Goal: Task Accomplishment & Management: Use online tool/utility

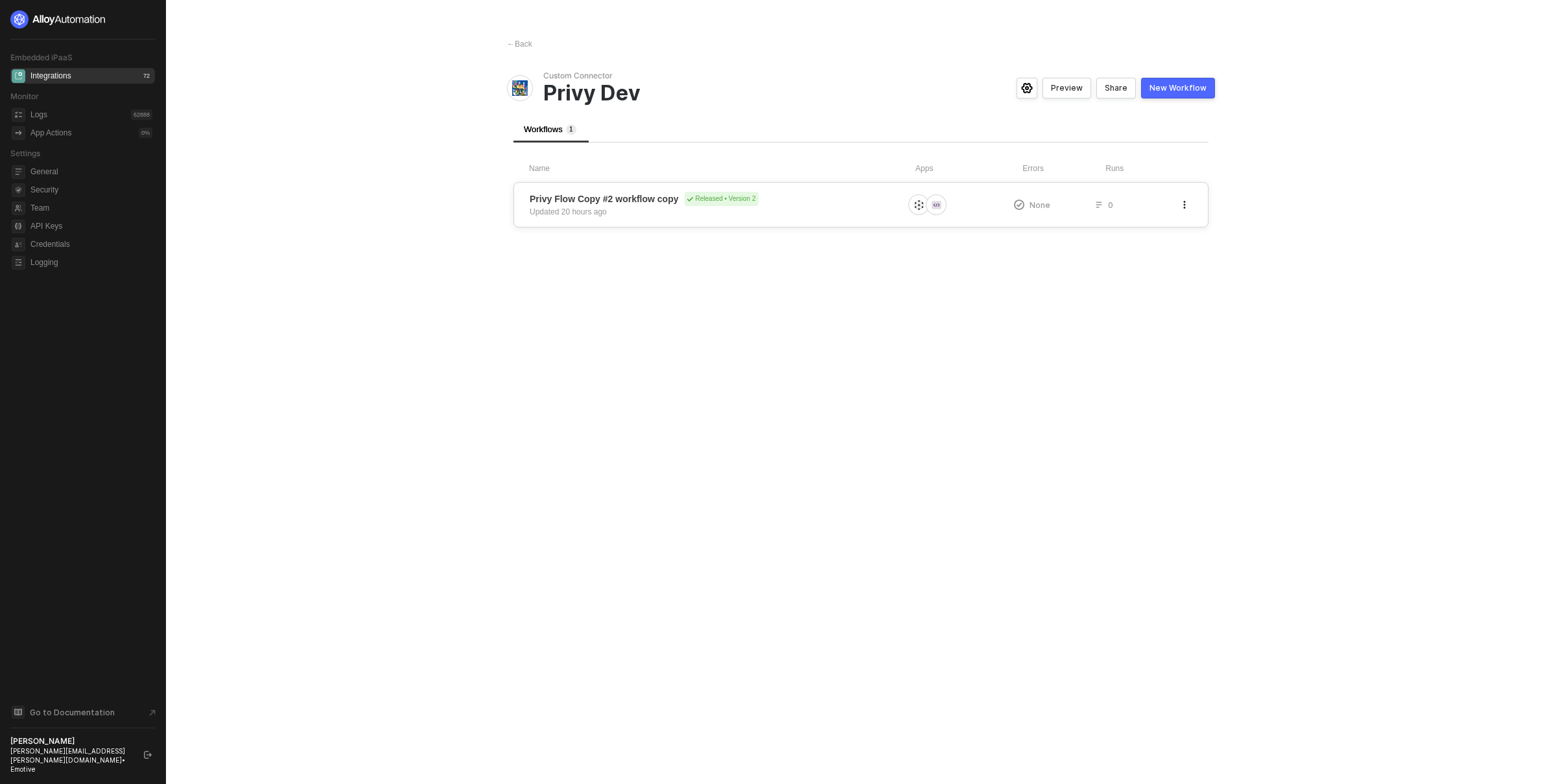
click at [1190, 200] on button "button" at bounding box center [1184, 205] width 16 height 16
click at [1148, 232] on div "Duplicate" at bounding box center [1138, 231] width 81 height 12
click at [1318, 273] on main "← Back Custom Connector Privy Dev Preview Share New Workflow Workflows 2 Name A…" at bounding box center [778, 392] width 1556 height 784
click at [1185, 254] on icon "button" at bounding box center [1184, 258] width 8 height 8
click at [1125, 334] on div "Delete" at bounding box center [1138, 335] width 81 height 12
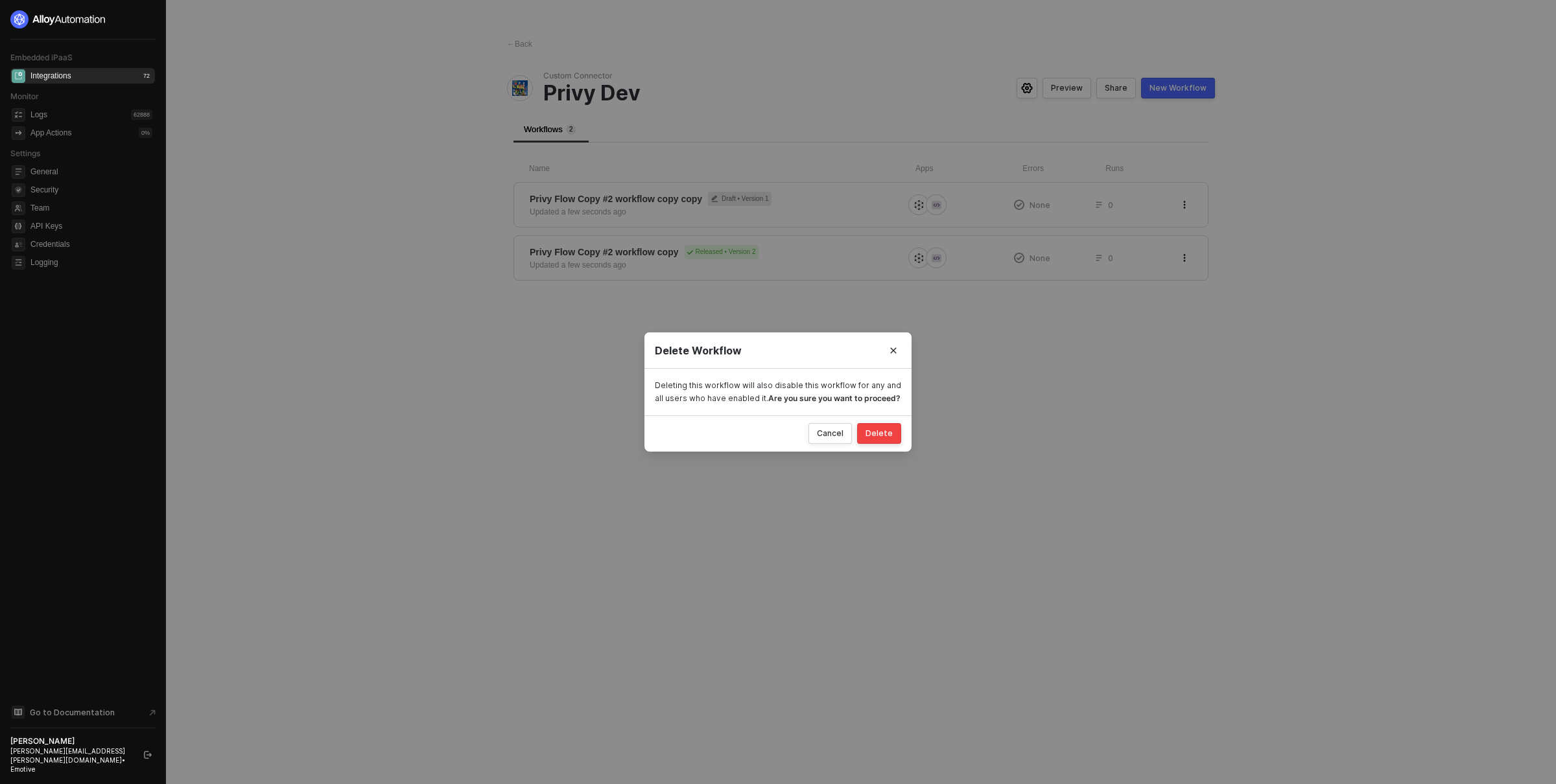
click at [879, 439] on button "Delete" at bounding box center [879, 434] width 44 height 21
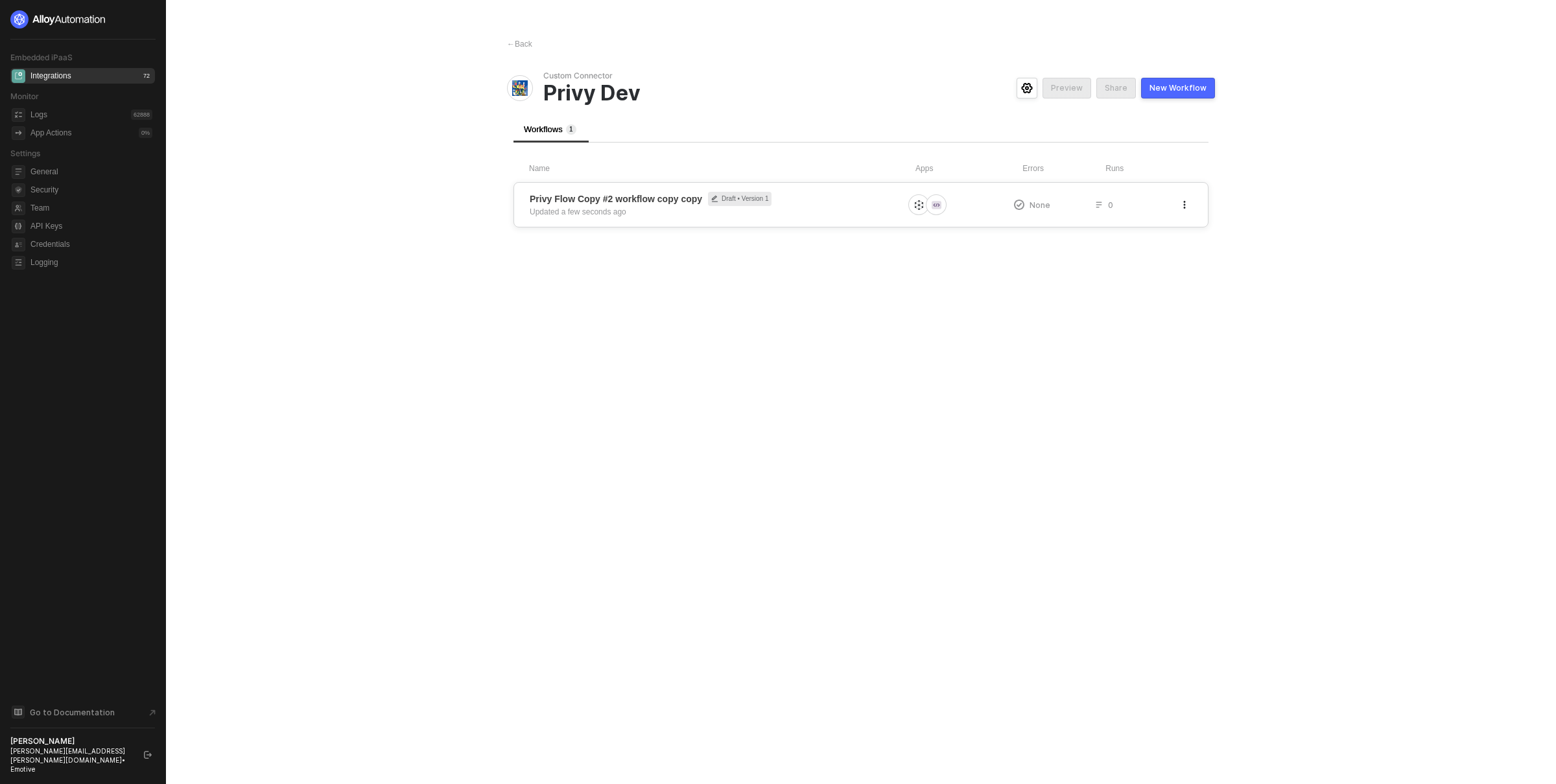
click at [863, 205] on span "Privy Flow Copy #2 workflow copy copy Draft • Version 1" at bounding box center [716, 199] width 373 height 14
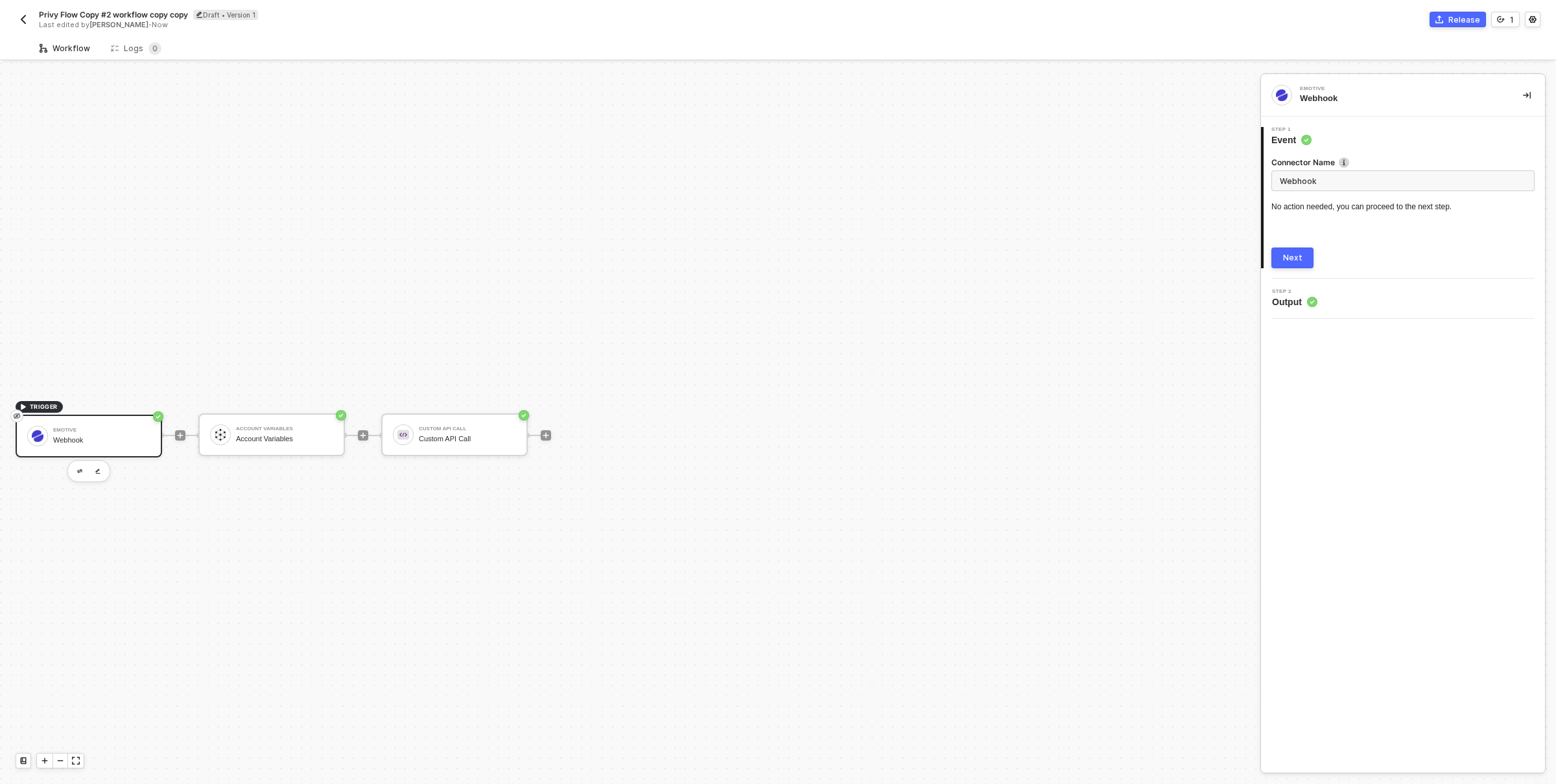
scroll to position [24, 0]
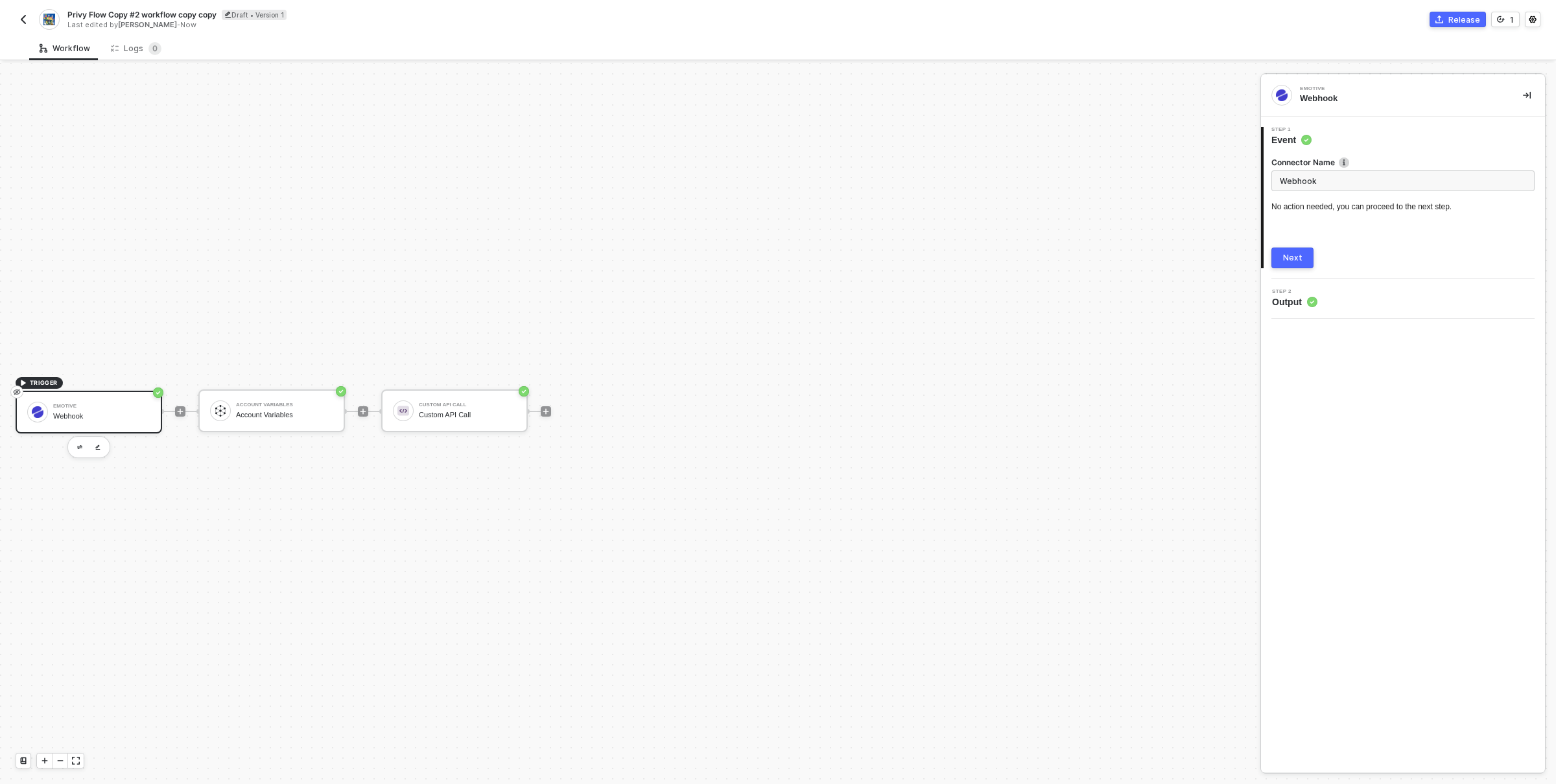
click at [1464, 16] on div "Release" at bounding box center [1464, 19] width 32 height 11
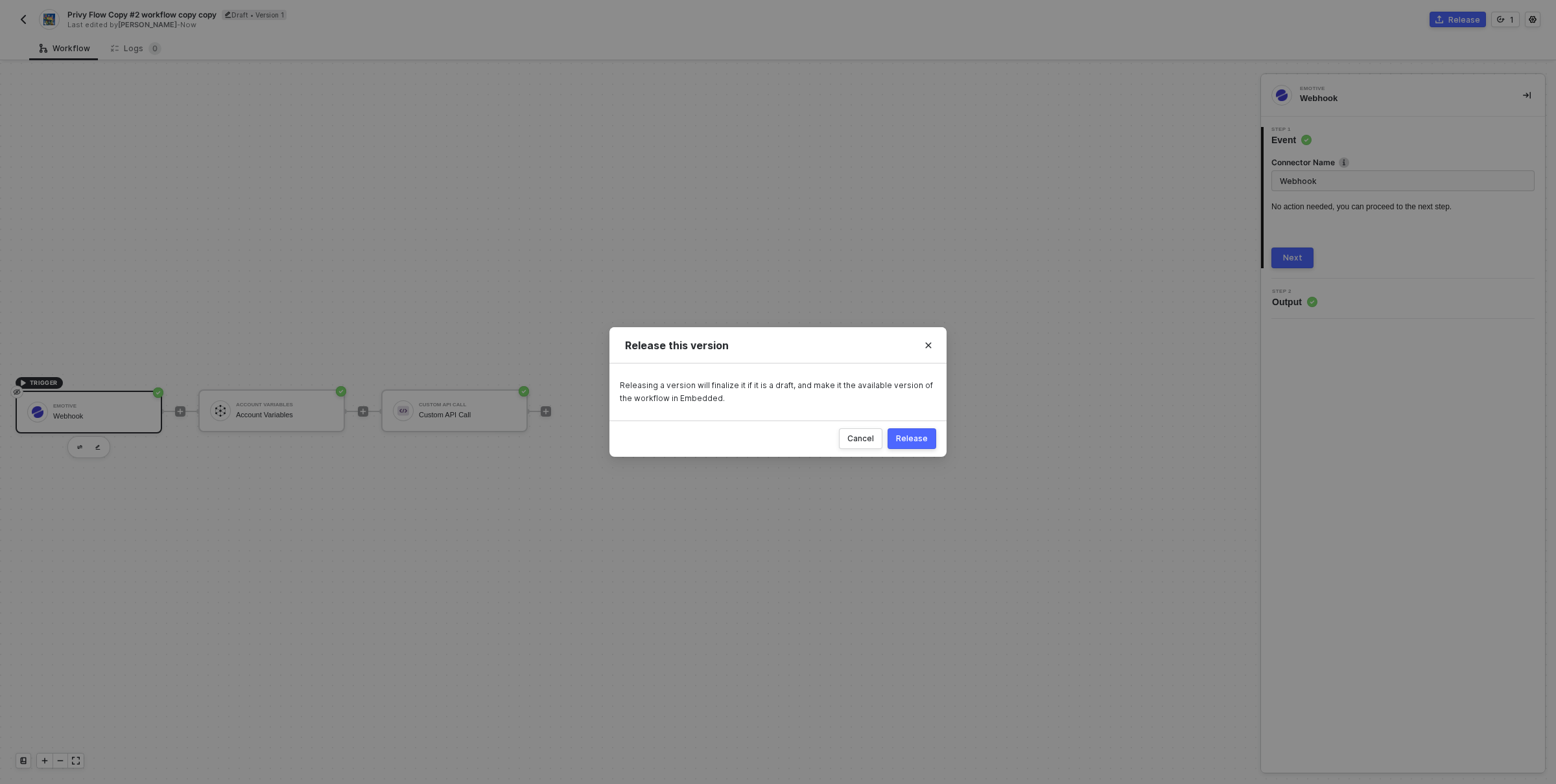
click at [915, 437] on div "Release" at bounding box center [912, 439] width 32 height 10
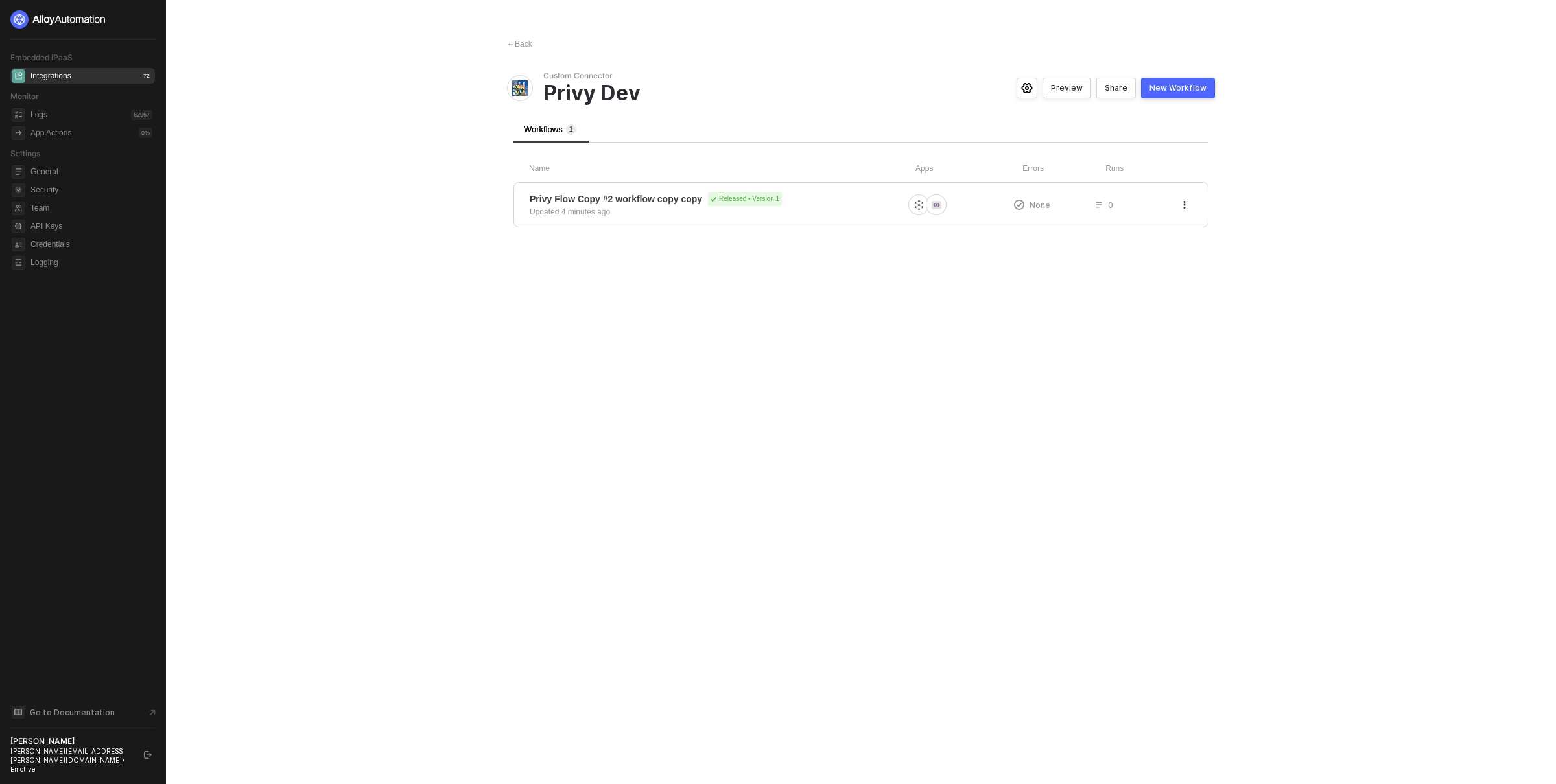
click at [1170, 90] on div "New Workflow" at bounding box center [1178, 89] width 57 height 10
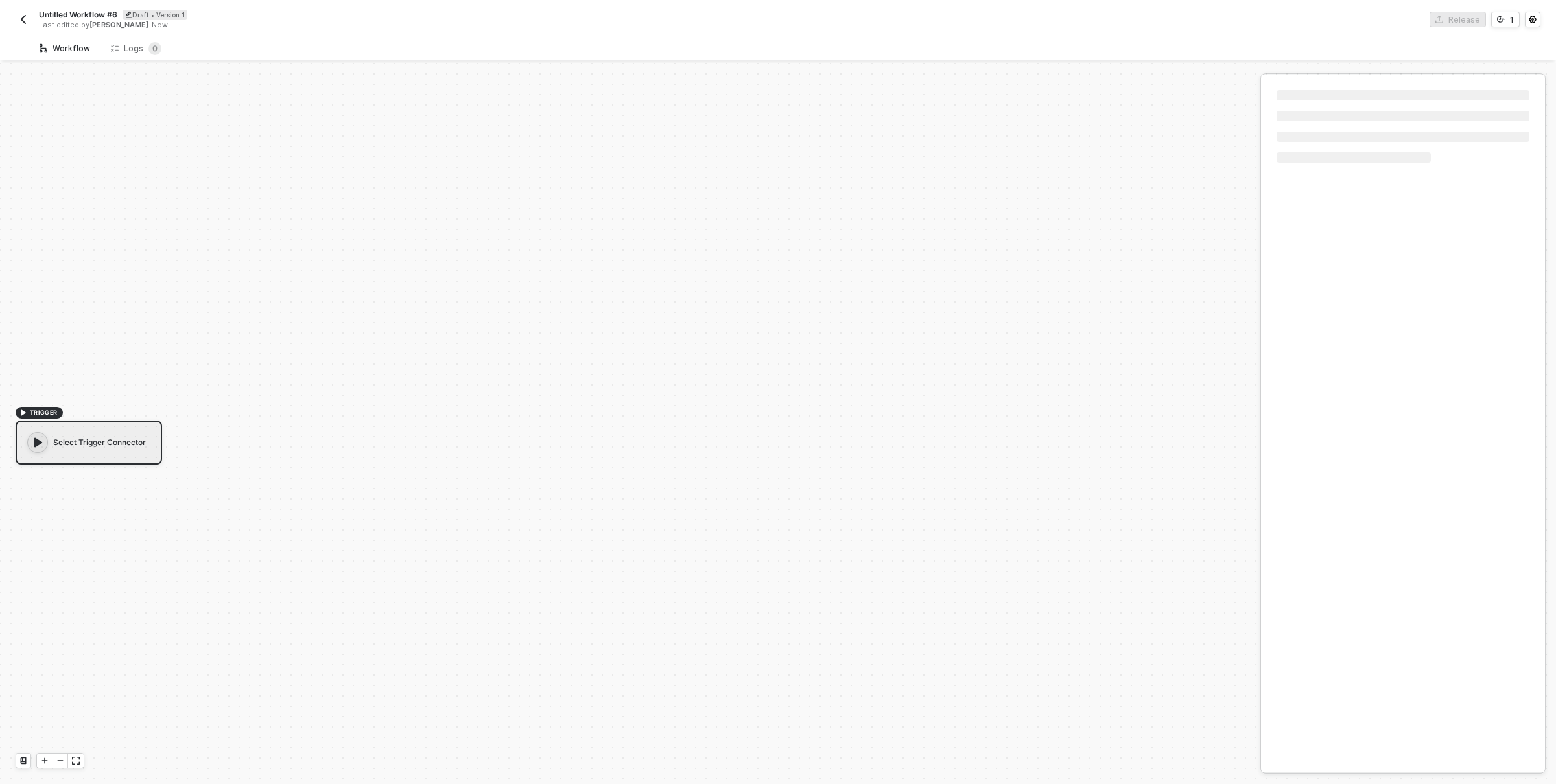
scroll to position [24, 0]
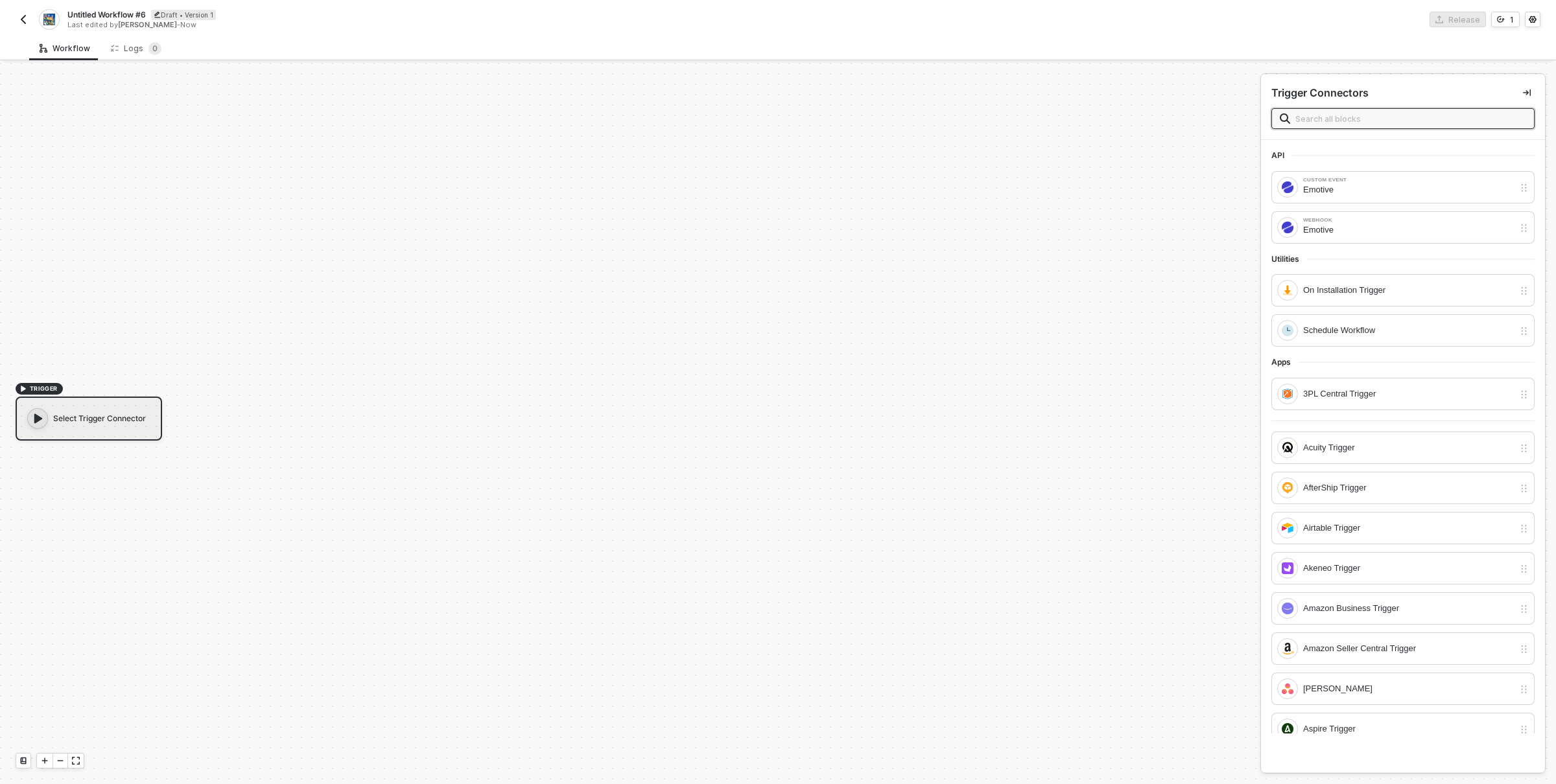
click at [22, 19] on img "button" at bounding box center [23, 19] width 10 height 10
